Goal: Navigation & Orientation: Understand site structure

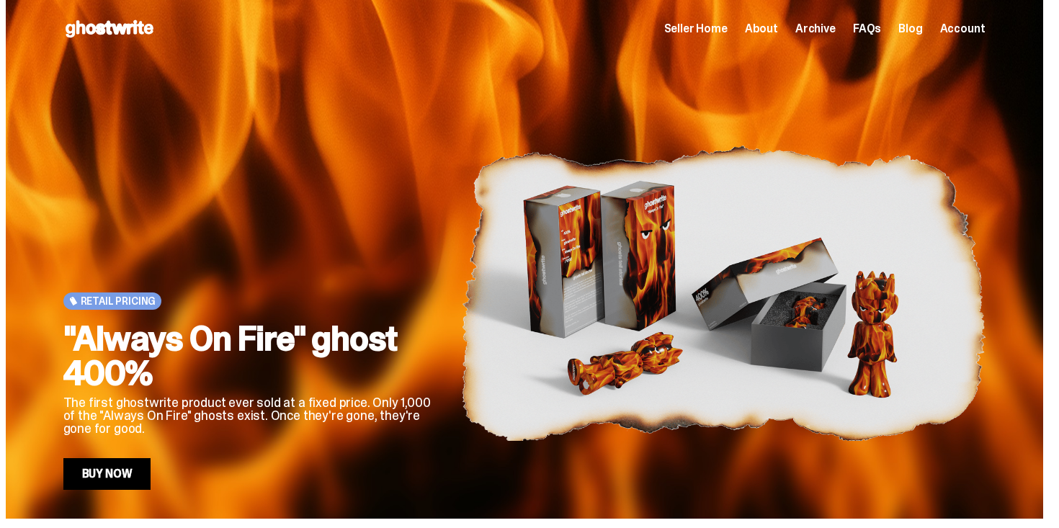
click at [727, 24] on span "Seller Home" at bounding box center [695, 29] width 63 height 12
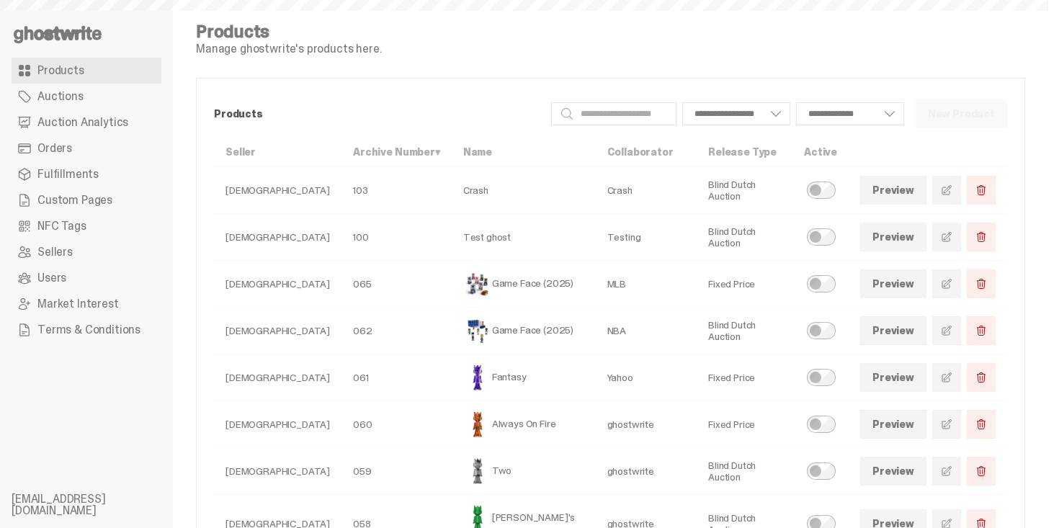
select select
click at [99, 151] on link "Orders" at bounding box center [87, 148] width 150 height 26
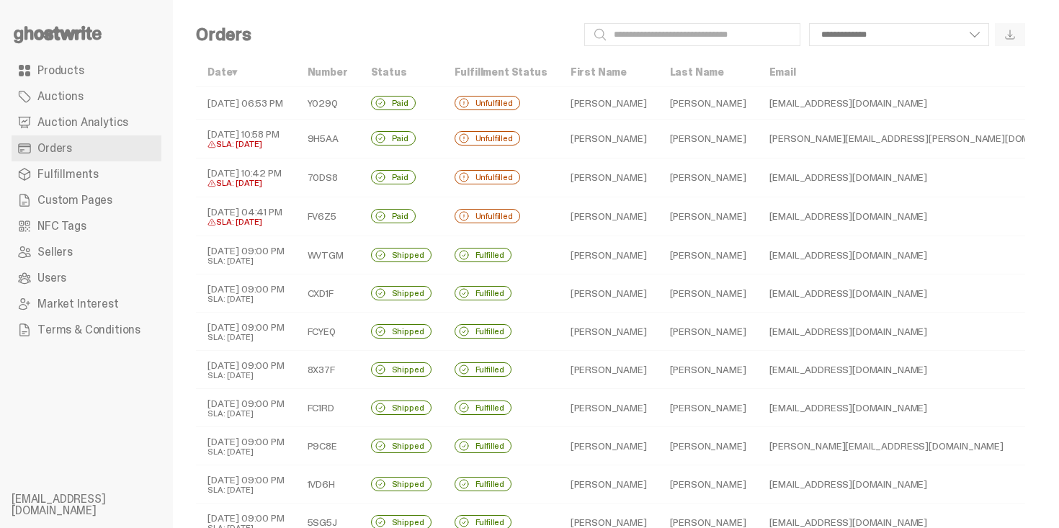
click at [509, 204] on td "Unfulfilled" at bounding box center [501, 216] width 116 height 39
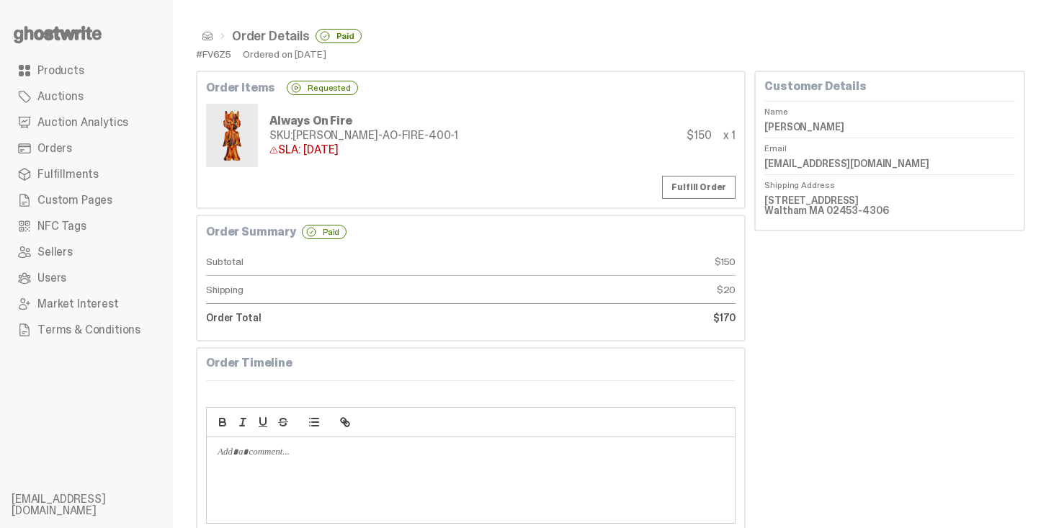
click at [205, 32] on span at bounding box center [208, 36] width 12 height 12
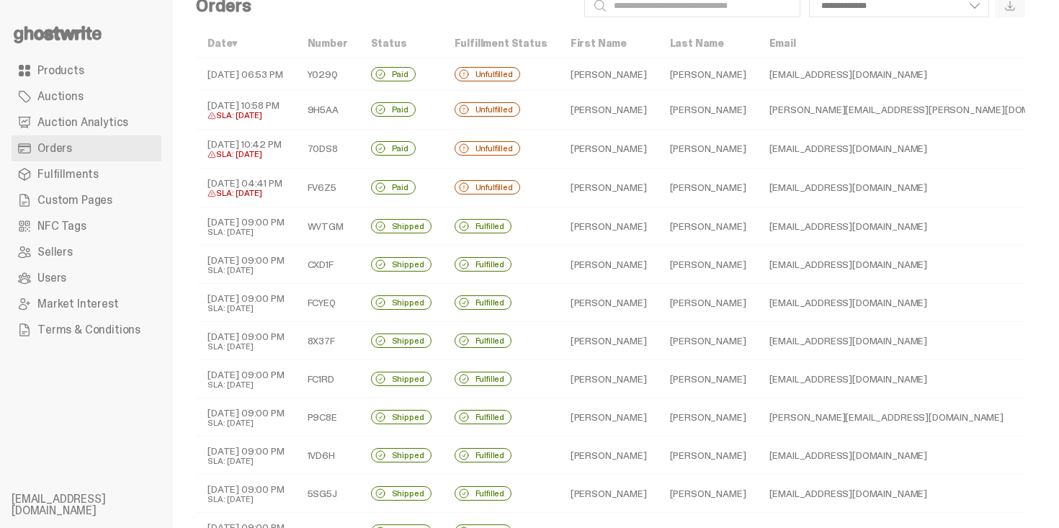
scroll to position [543, 0]
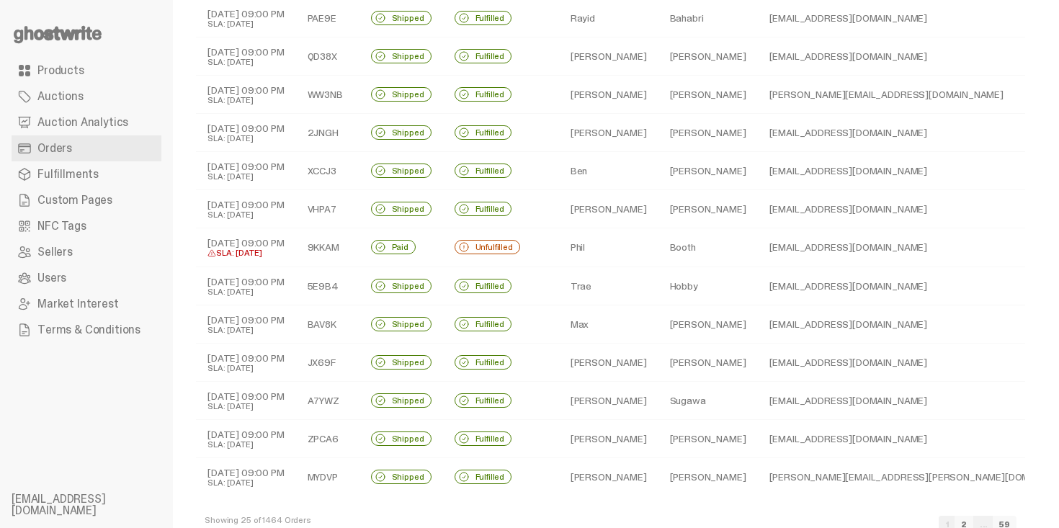
click at [659, 241] on td "Booth" at bounding box center [708, 247] width 99 height 39
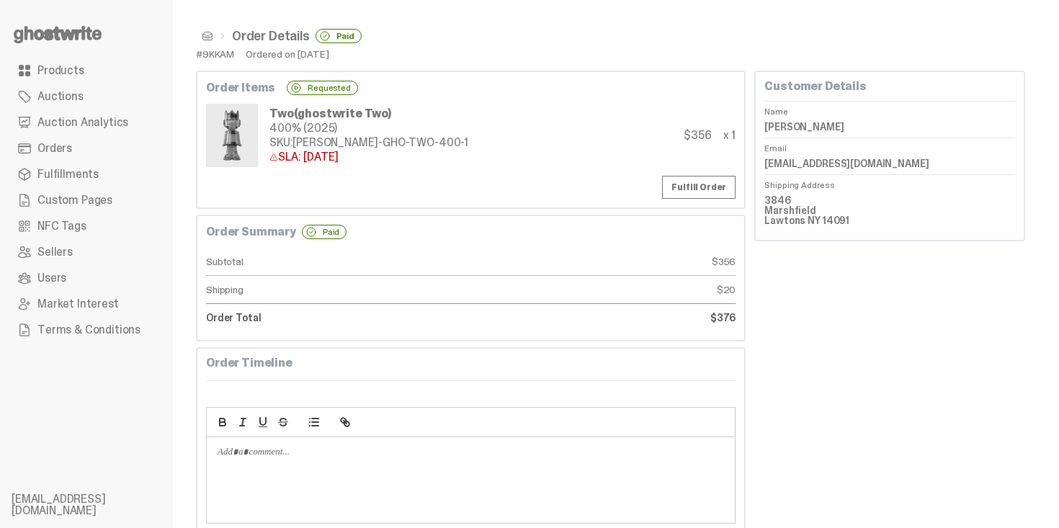
click at [204, 34] on span at bounding box center [208, 36] width 12 height 12
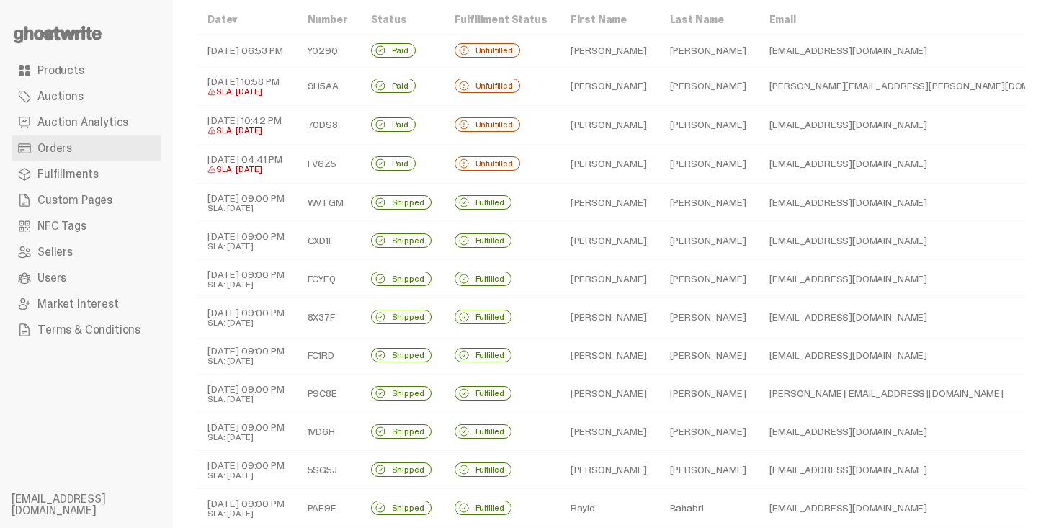
click at [43, 65] on span "Products" at bounding box center [60, 71] width 47 height 12
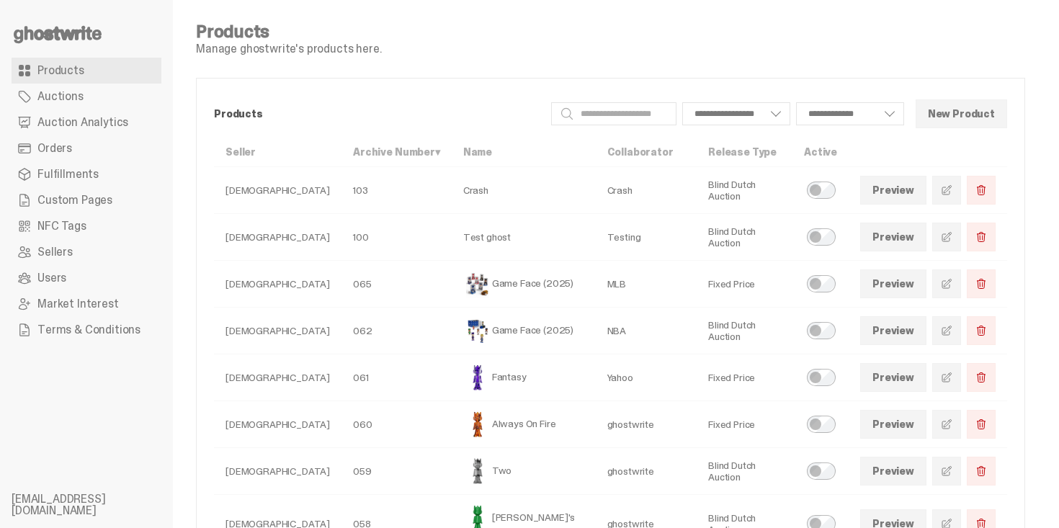
click at [98, 36] on icon at bounding box center [58, 34] width 92 height 23
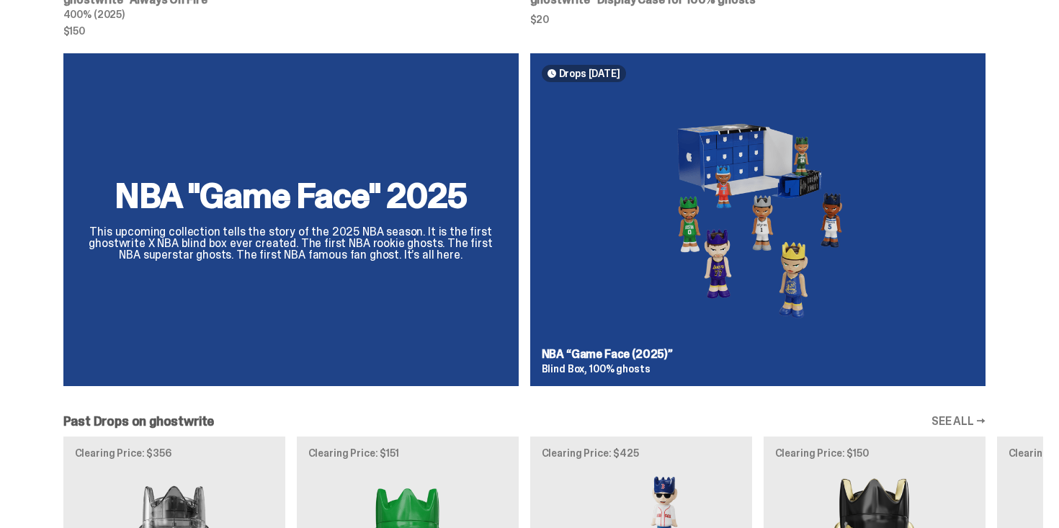
scroll to position [1027, 0]
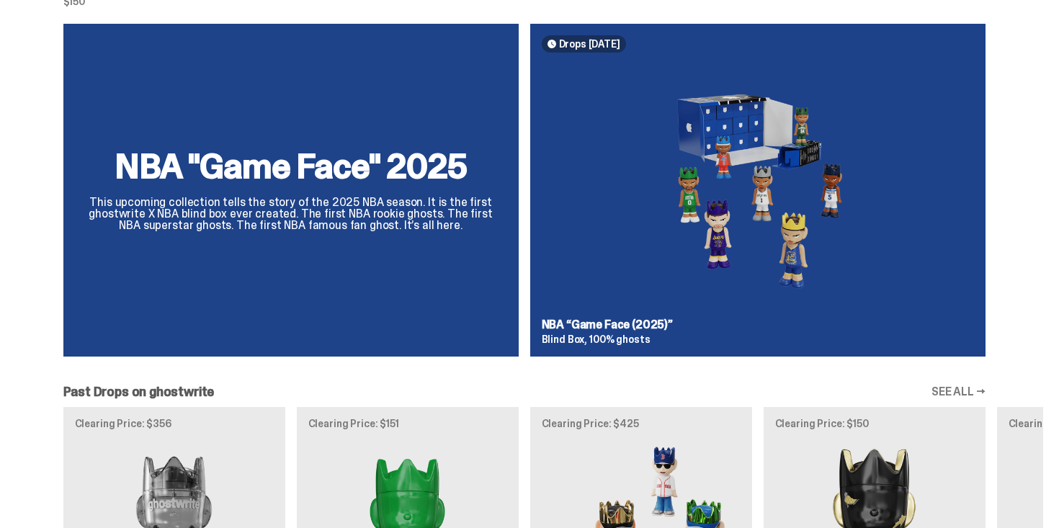
click at [749, 184] on div "NBA "Game Face" 2025 This upcoming collection tells the story of the 2025 NBA s…" at bounding box center [525, 196] width 1038 height 344
click at [732, 179] on div "NBA "Game Face" 2025 This upcoming collection tells the story of the 2025 NBA s…" at bounding box center [525, 196] width 1038 height 344
click at [733, 168] on div "NBA "Game Face" 2025 This upcoming collection tells the story of the 2025 NBA s…" at bounding box center [525, 196] width 1038 height 344
click at [605, 47] on div "NBA "Game Face" 2025 This upcoming collection tells the story of the 2025 NBA s…" at bounding box center [525, 196] width 1038 height 344
click at [373, 138] on div "NBA "Game Face" 2025 This upcoming collection tells the story of the 2025 NBA s…" at bounding box center [525, 196] width 1038 height 344
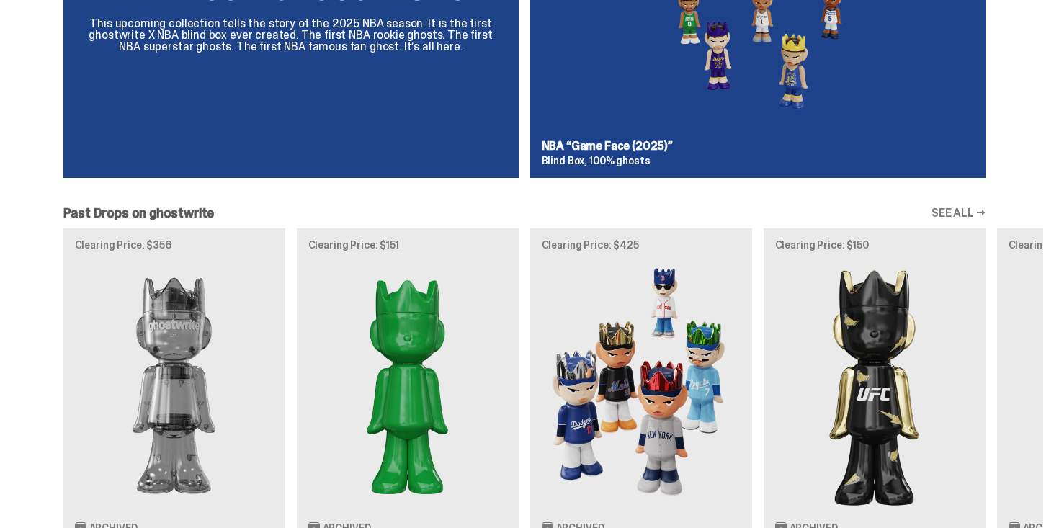
scroll to position [0, 0]
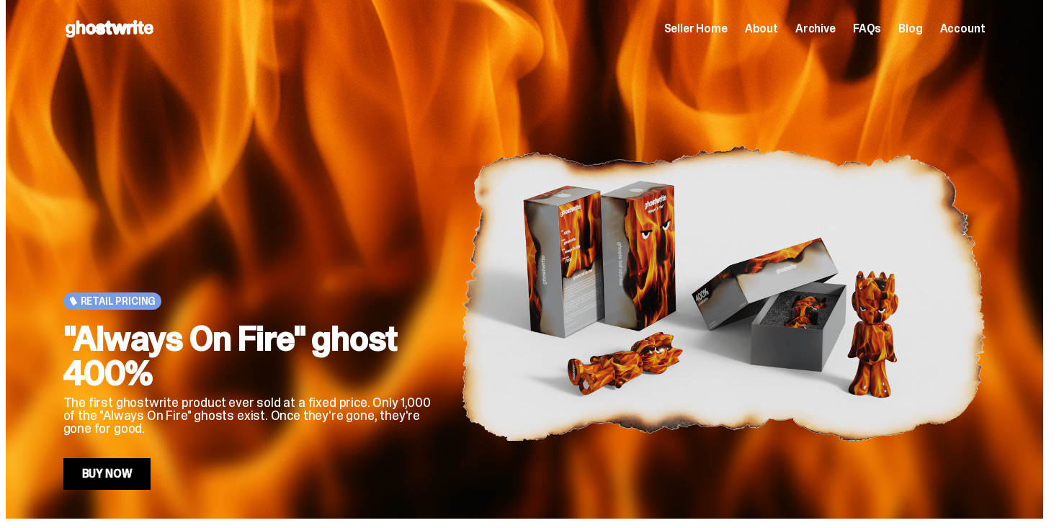
click at [836, 29] on span "Archive" at bounding box center [815, 29] width 40 height 12
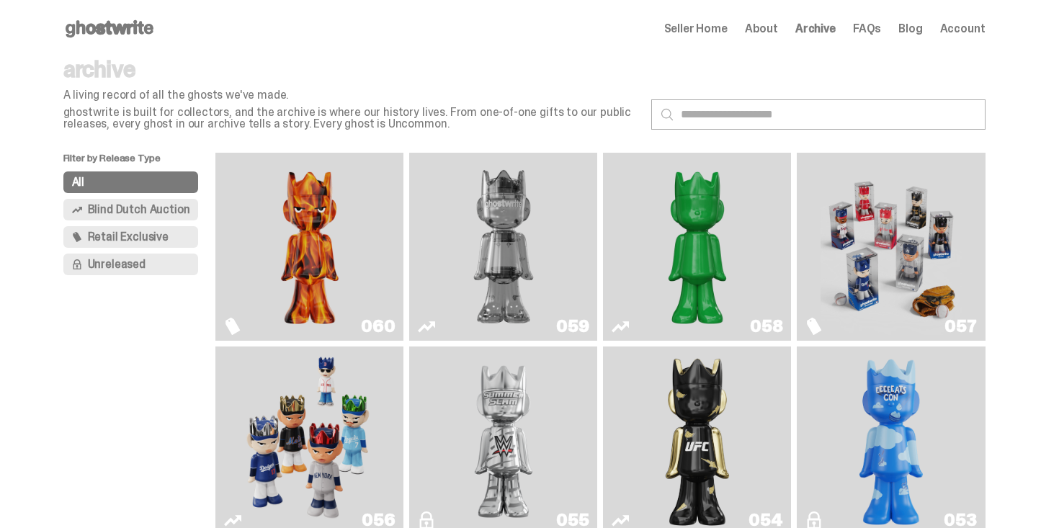
click at [778, 27] on span "About" at bounding box center [761, 29] width 33 height 12
